Goal: Task Accomplishment & Management: Use online tool/utility

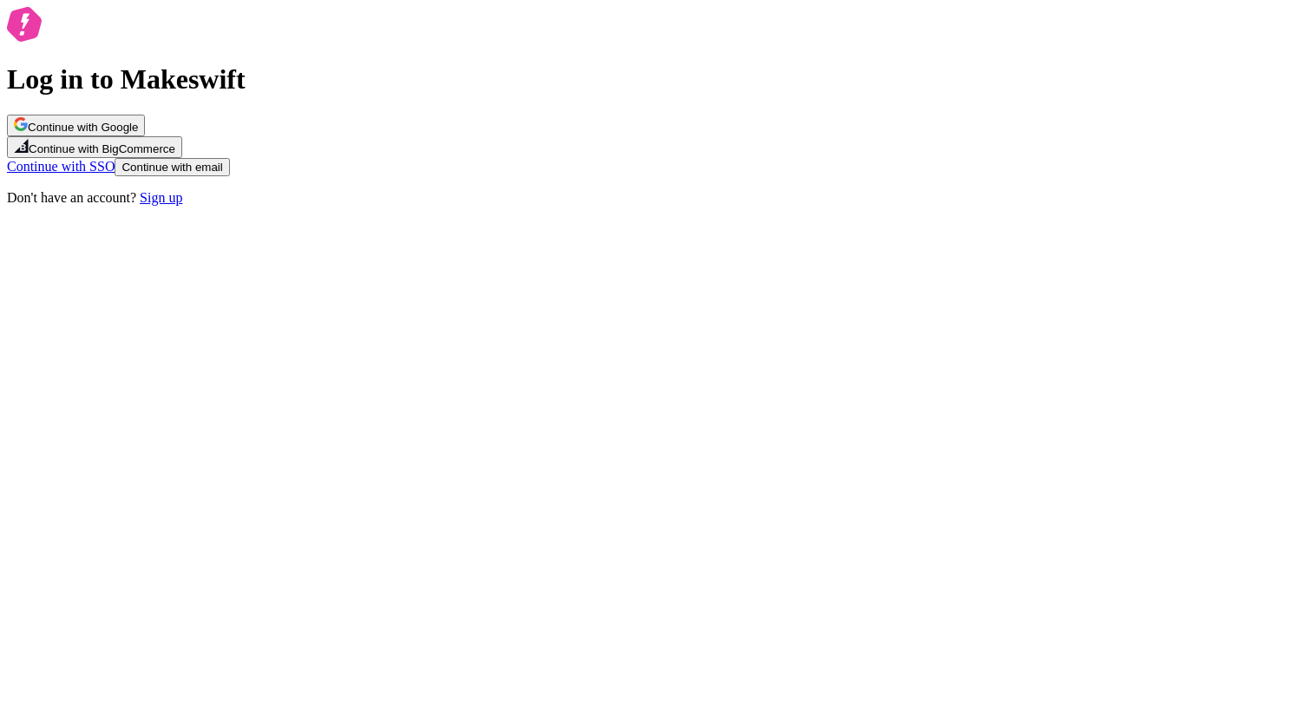
click at [138, 134] on span "Continue with Google" at bounding box center [83, 127] width 110 height 13
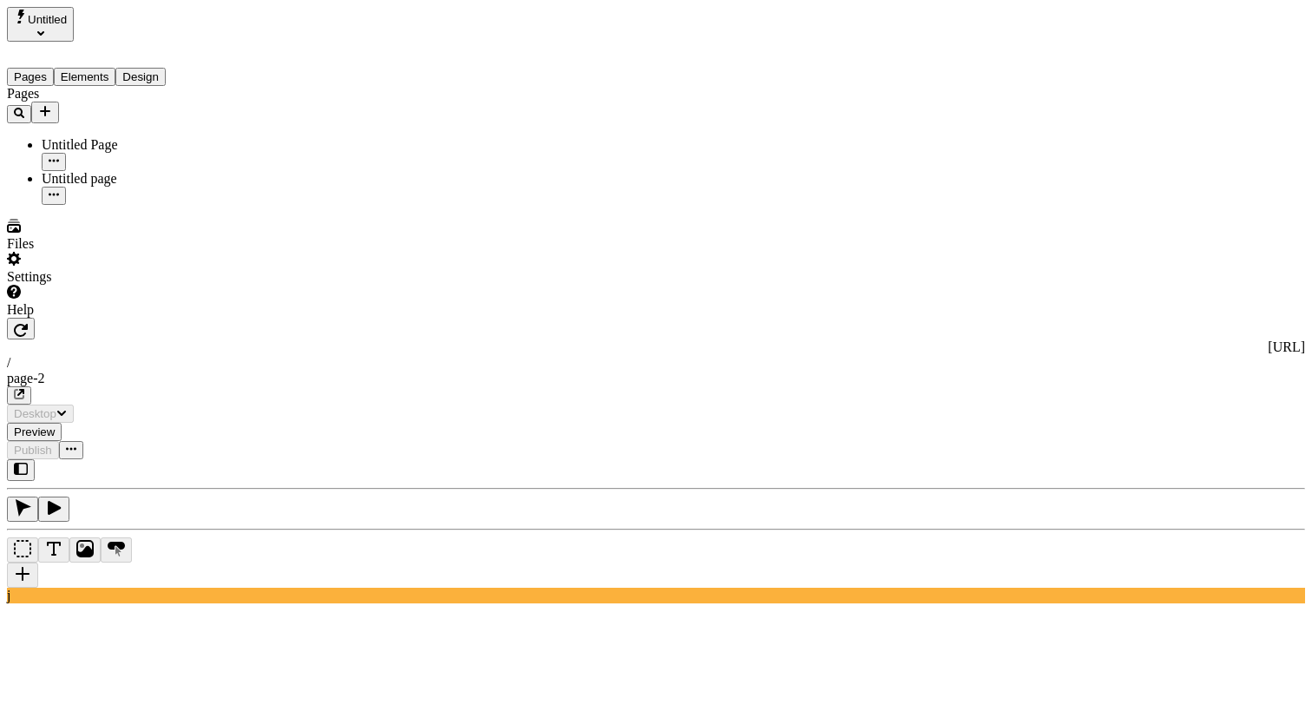
click at [68, 171] on div "Untitled page" at bounding box center [129, 179] width 174 height 16
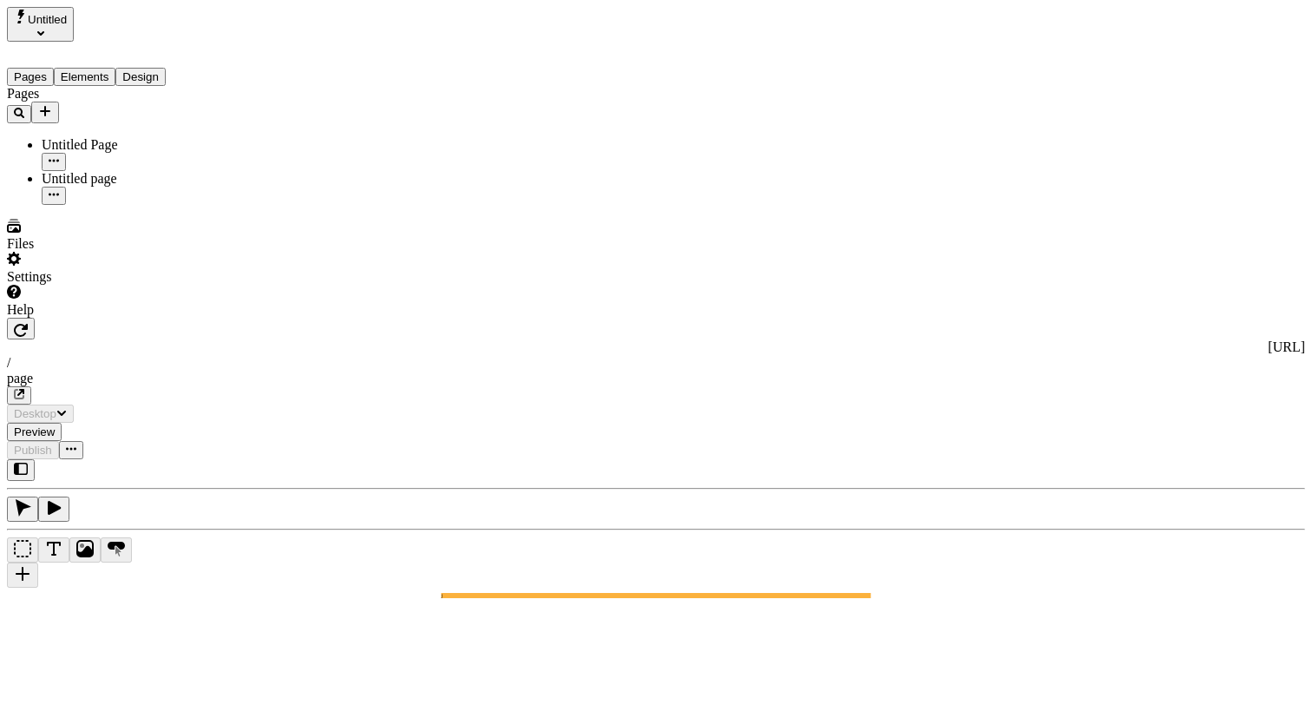
click at [71, 137] on div "Untitled Page" at bounding box center [129, 145] width 174 height 16
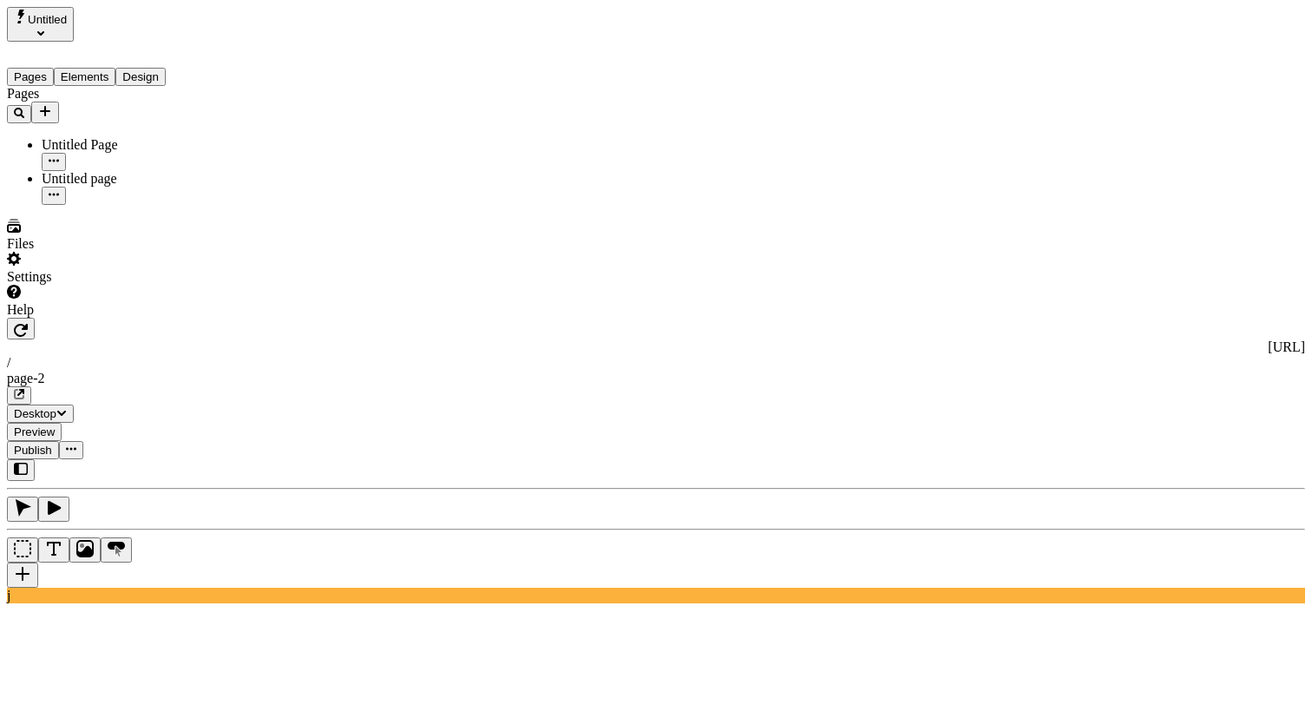
click at [161, 285] on div "Settings" at bounding box center [111, 268] width 208 height 33
click at [137, 252] on div "Files" at bounding box center [111, 235] width 208 height 33
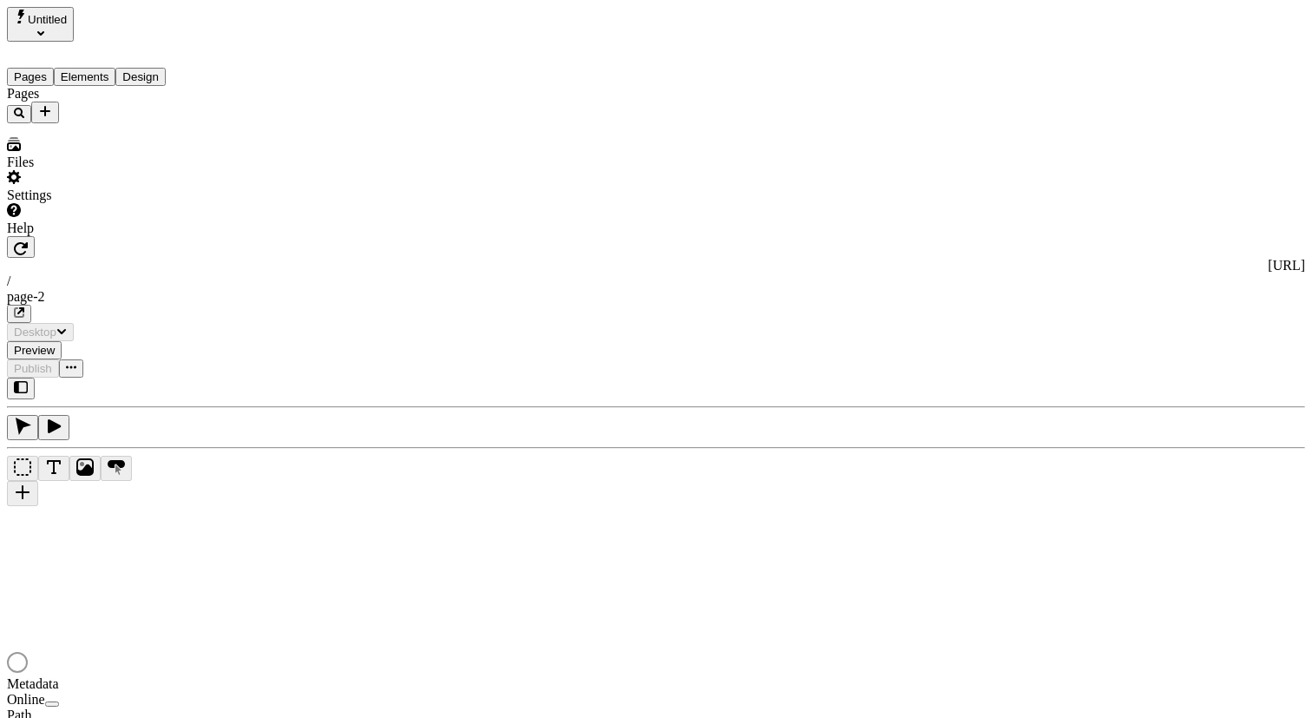
type input "/page-2"
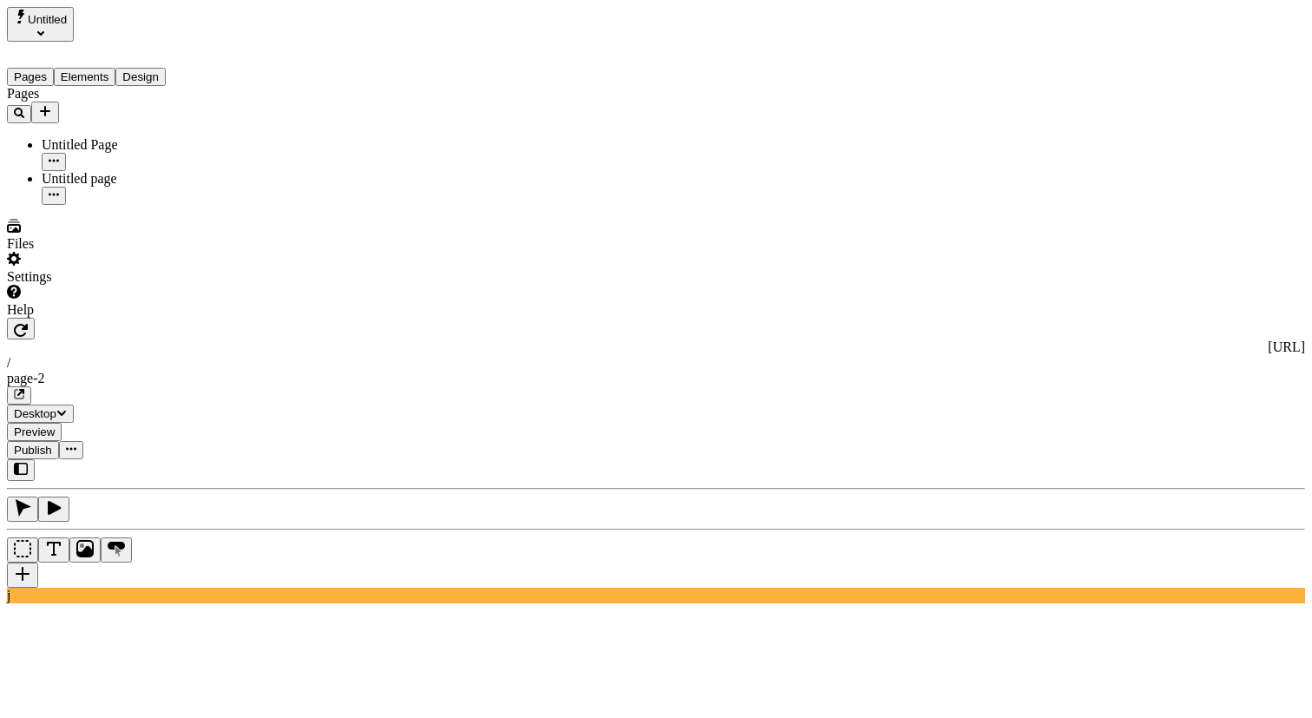
click at [96, 171] on div "Untitled page" at bounding box center [129, 188] width 174 height 34
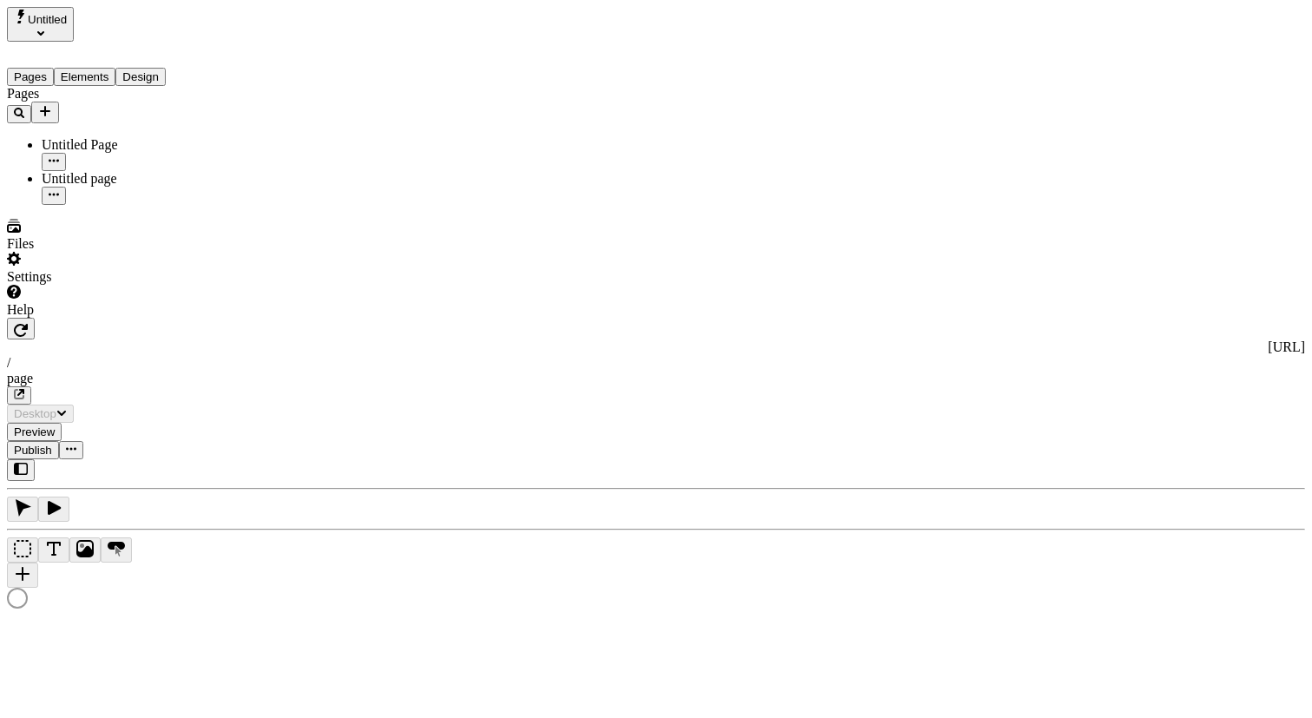
type input "/page"
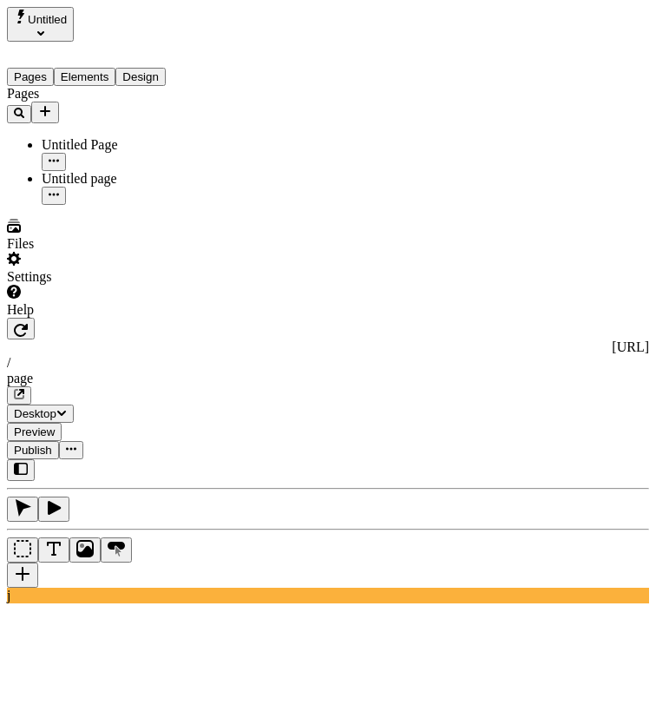
click at [67, 26] on span "Untitled" at bounding box center [47, 19] width 39 height 13
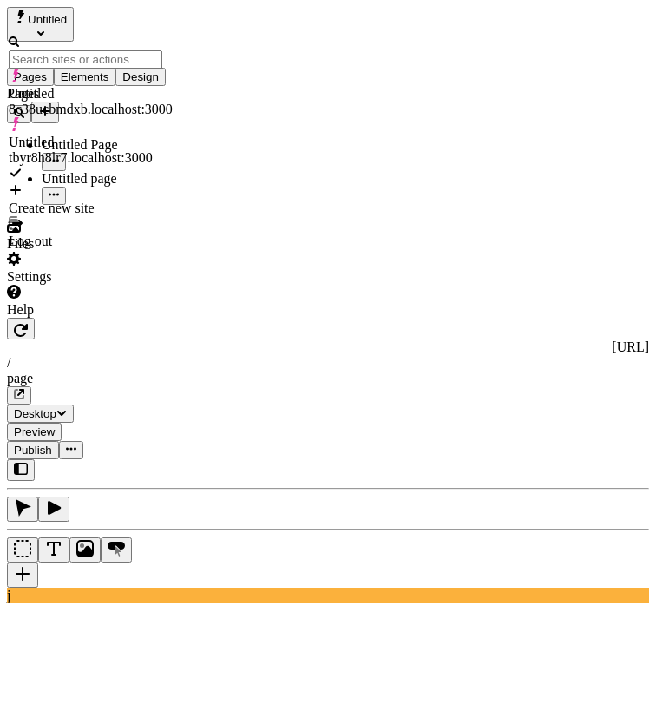
click at [137, 183] on div "Create new site" at bounding box center [91, 199] width 164 height 33
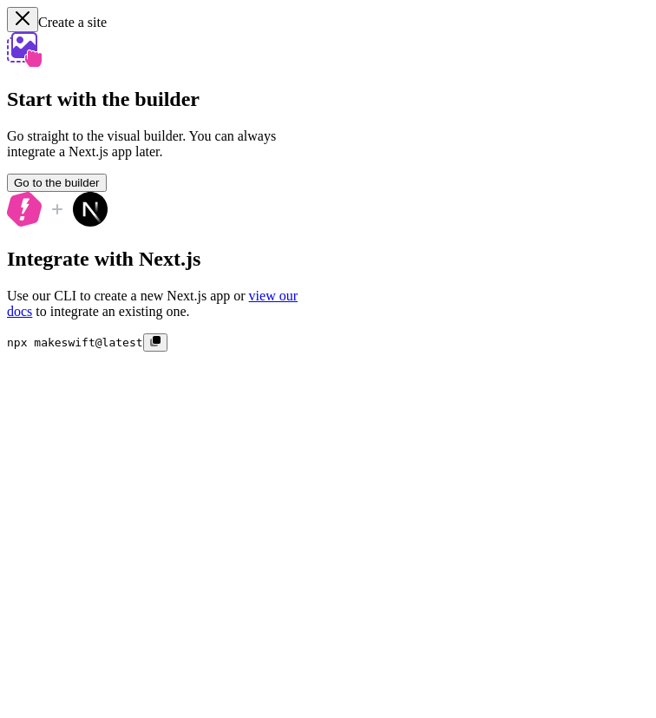
click at [100, 189] on span "Go to the builder" at bounding box center [57, 182] width 86 height 13
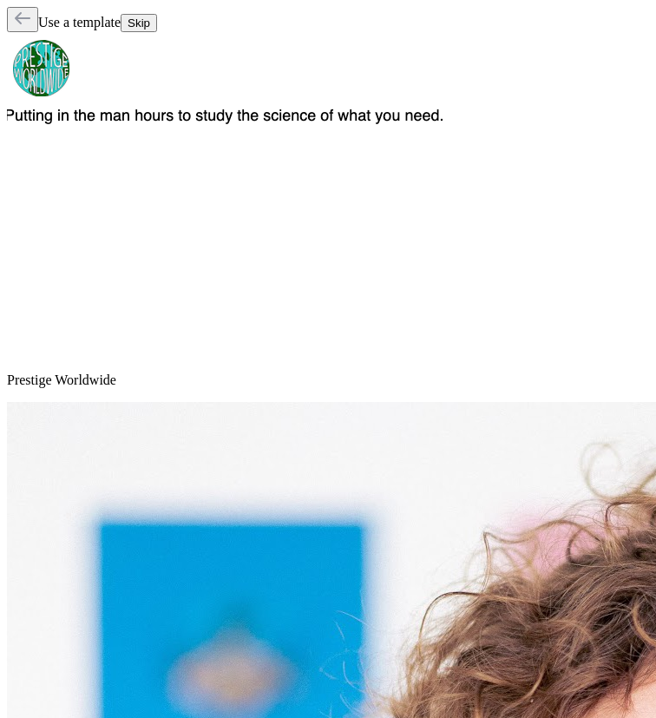
click at [585, 32] on div "Use a template Skip" at bounding box center [328, 19] width 642 height 25
click at [150, 18] on span "Skip" at bounding box center [139, 22] width 23 height 13
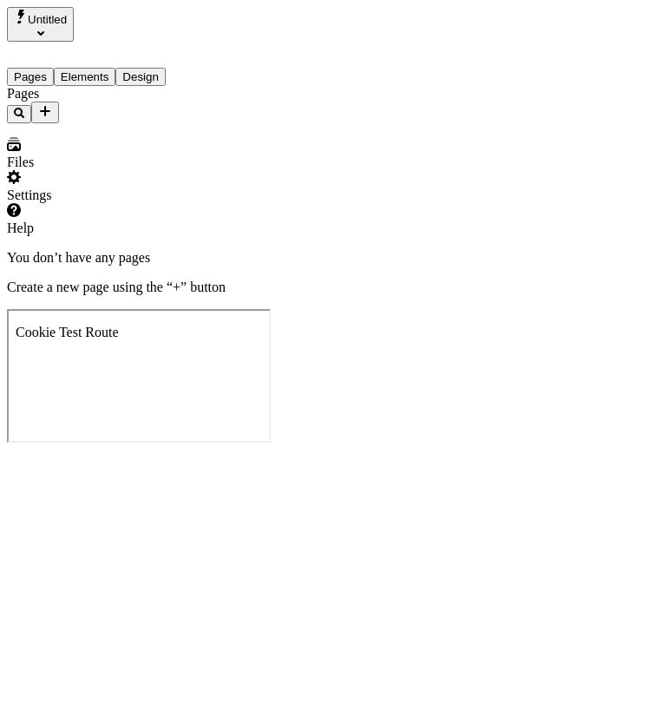
click at [50, 106] on icon "Add new" at bounding box center [45, 111] width 10 height 10
click at [242, 139] on span "Blank page" at bounding box center [234, 146] width 62 height 15
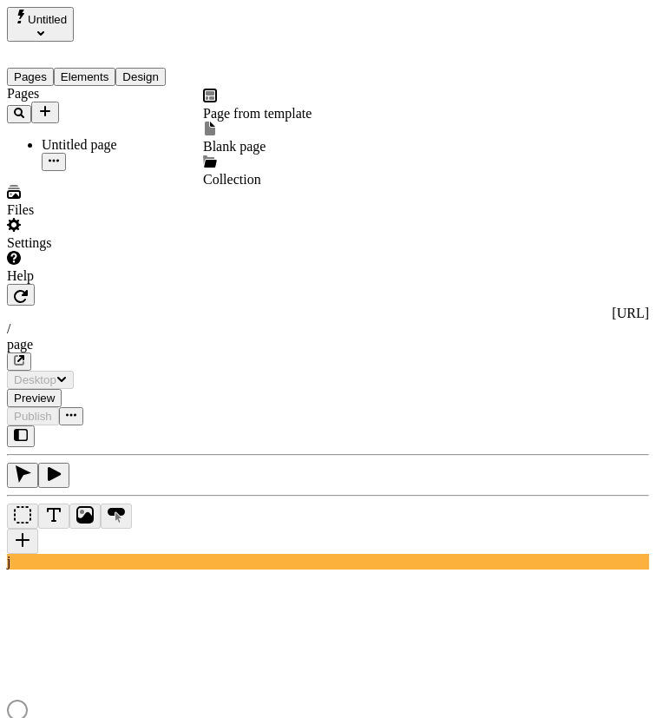
click at [52, 104] on icon "Add new" at bounding box center [45, 111] width 14 height 14
click at [237, 126] on div "Blank page" at bounding box center [257, 138] width 108 height 33
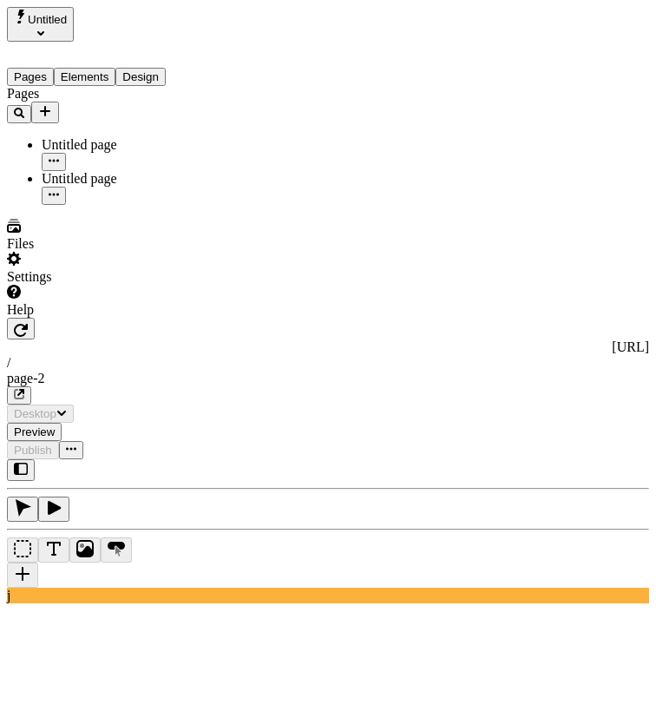
click at [119, 171] on div "Untitled page" at bounding box center [129, 179] width 174 height 16
click at [119, 137] on div "Untitled page" at bounding box center [129, 145] width 174 height 16
click at [123, 171] on div "Untitled page" at bounding box center [129, 179] width 174 height 16
